Goal: Transaction & Acquisition: Purchase product/service

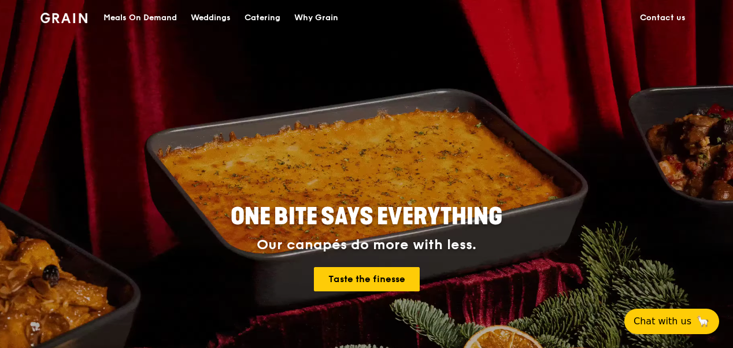
click at [157, 19] on div "Meals On Demand" at bounding box center [140, 18] width 73 height 35
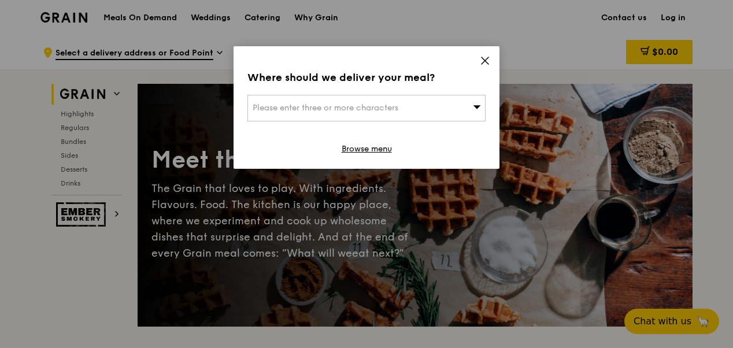
click at [435, 110] on div "Please enter three or more characters" at bounding box center [367, 108] width 238 height 27
type input "16 colle"
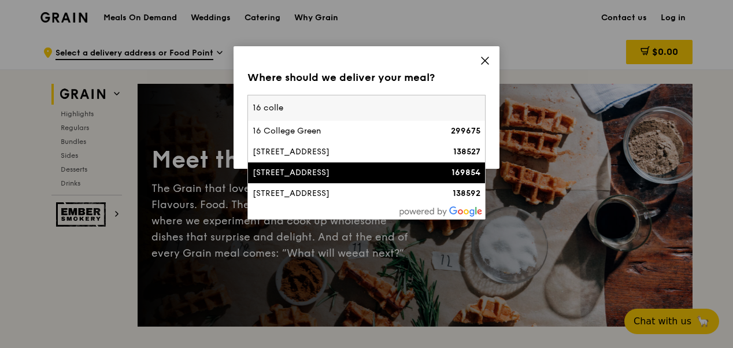
click at [452, 170] on strong "169854" at bounding box center [466, 173] width 29 height 10
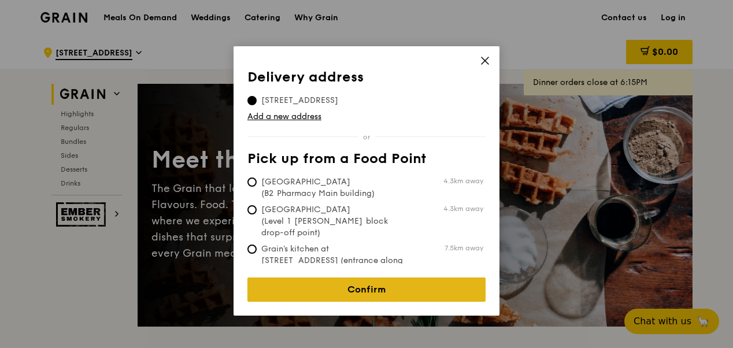
click at [451, 282] on link "Confirm" at bounding box center [367, 290] width 238 height 24
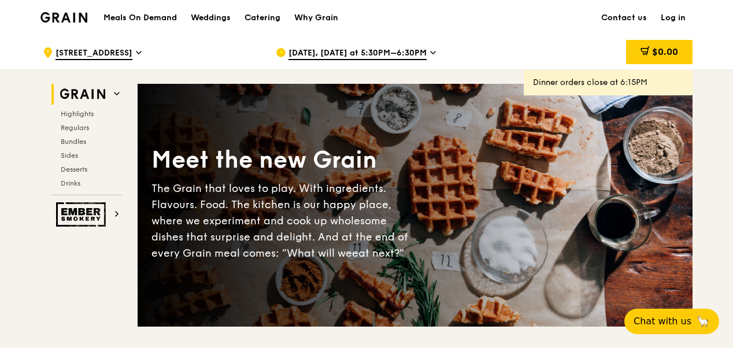
click at [412, 47] on div "[DATE], [DATE] at 5:30PM–6:30PM" at bounding box center [383, 52] width 215 height 35
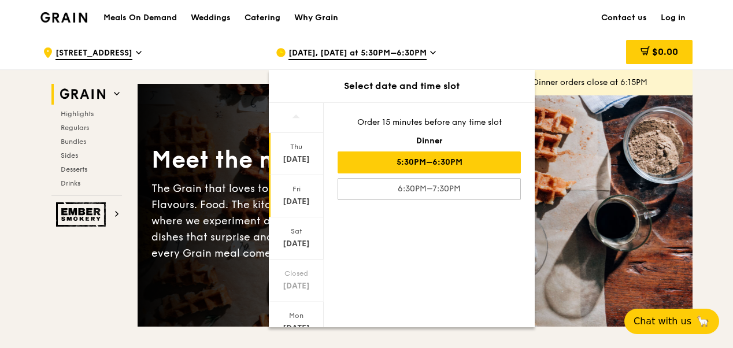
drag, startPoint x: 312, startPoint y: 197, endPoint x: 304, endPoint y: 199, distance: 8.4
click at [304, 199] on div "[DATE]" at bounding box center [296, 202] width 51 height 12
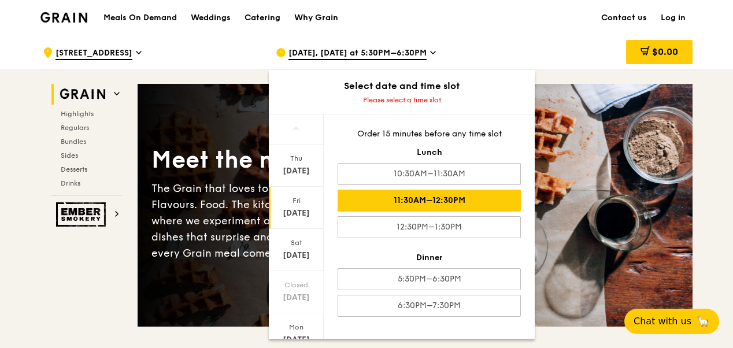
click at [495, 201] on div "11:30AM–12:30PM" at bounding box center [429, 201] width 183 height 22
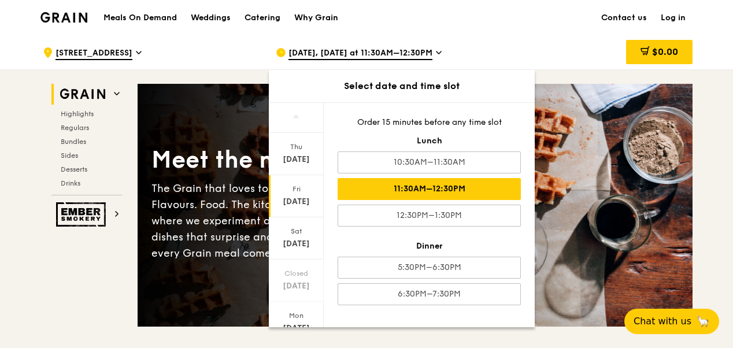
click at [572, 52] on div "$0.00" at bounding box center [600, 52] width 186 height 35
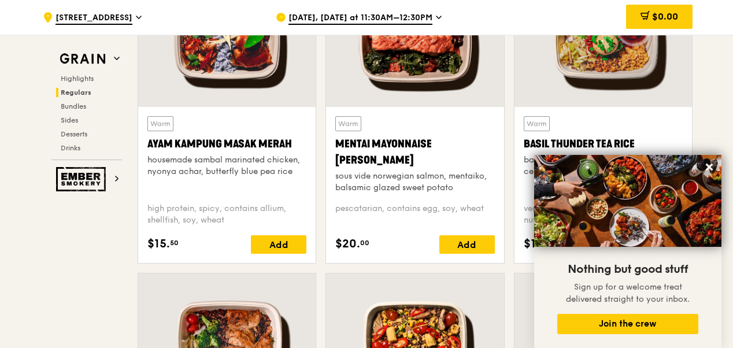
scroll to position [1119, 0]
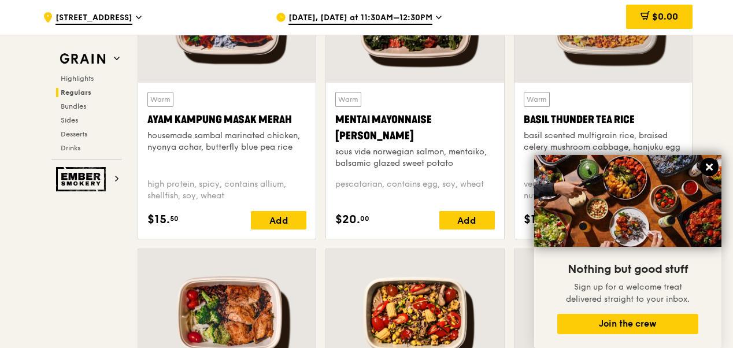
click at [711, 166] on icon at bounding box center [709, 167] width 7 height 7
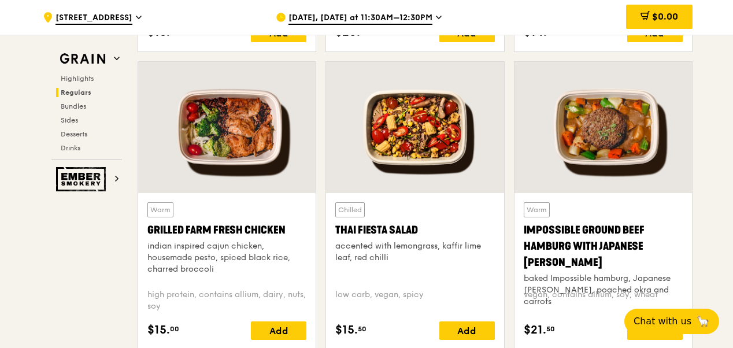
scroll to position [1351, 0]
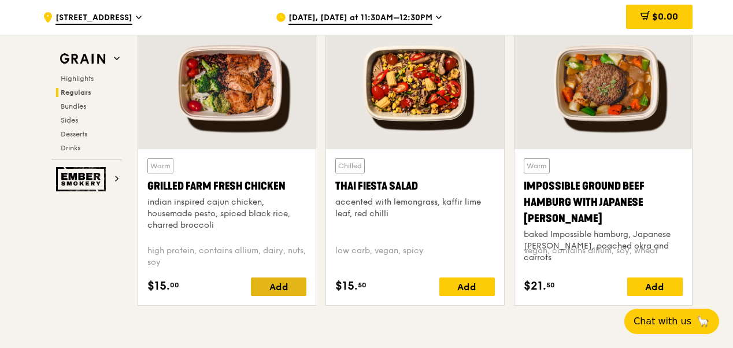
click at [292, 285] on div "Add" at bounding box center [279, 287] width 56 height 19
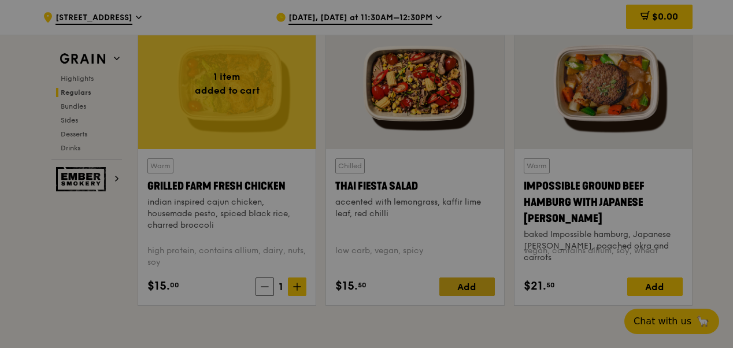
click at [462, 289] on div at bounding box center [366, 174] width 733 height 348
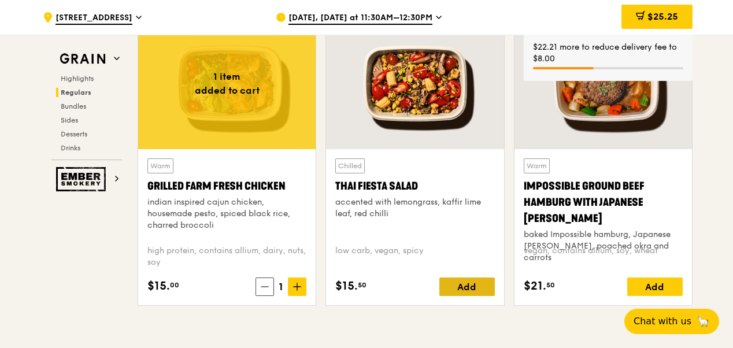
click at [477, 287] on div "Add" at bounding box center [468, 287] width 56 height 19
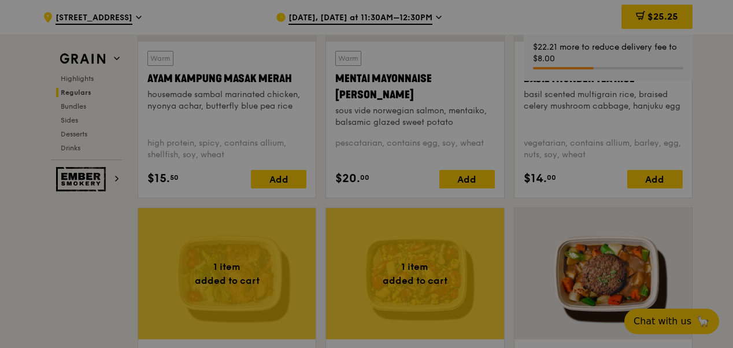
scroll to position [1119, 0]
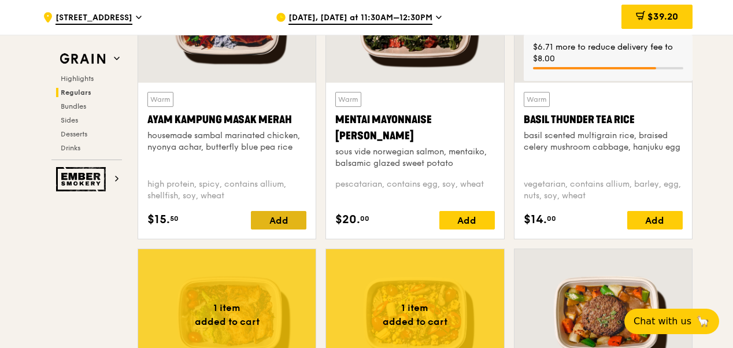
click at [286, 212] on div "Add" at bounding box center [279, 220] width 56 height 19
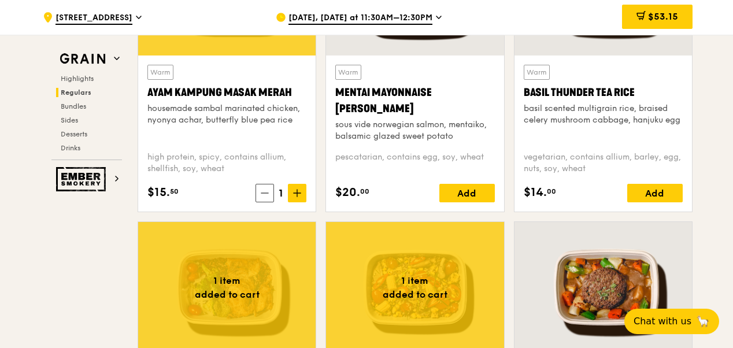
scroll to position [1158, 0]
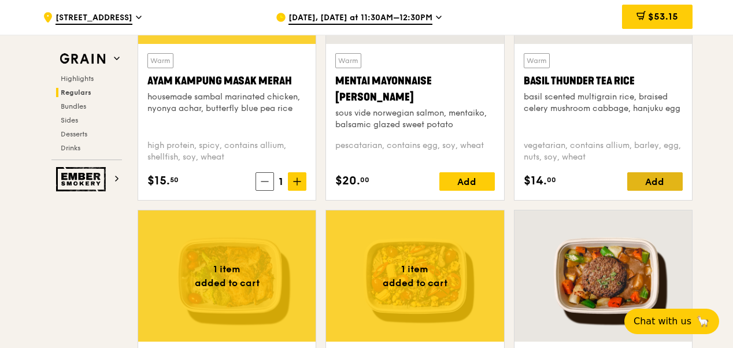
click at [654, 177] on div "Add" at bounding box center [656, 181] width 56 height 19
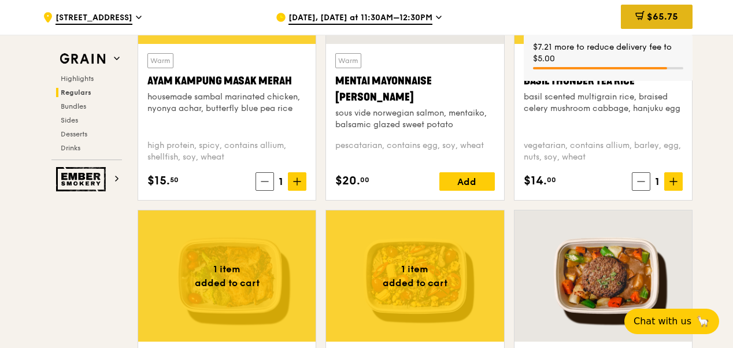
click at [674, 18] on span "$65.75" at bounding box center [662, 16] width 31 height 11
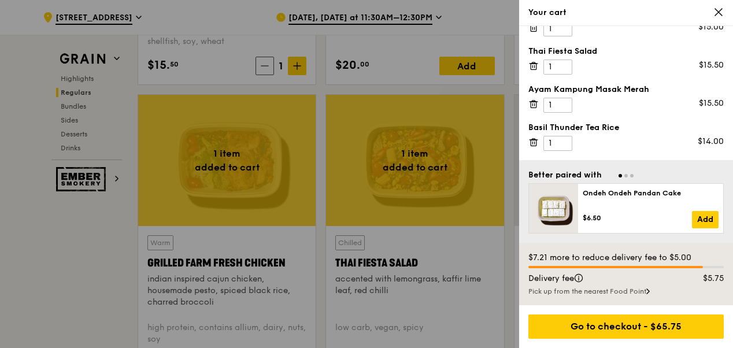
scroll to position [1351, 0]
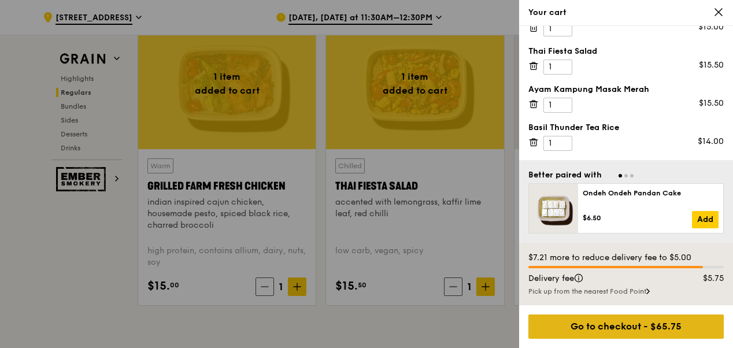
click at [655, 332] on div "Go to checkout - $65.75" at bounding box center [626, 327] width 195 height 24
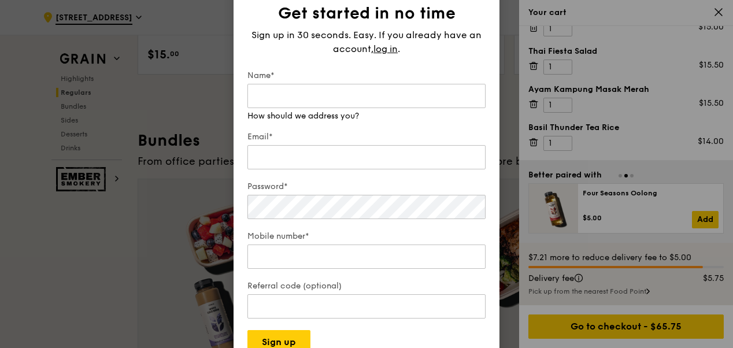
scroll to position [1582, 0]
